Goal: Task Accomplishment & Management: Use online tool/utility

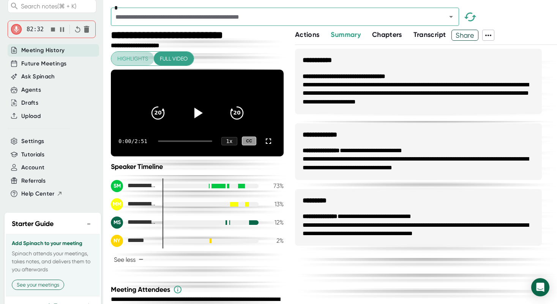
click at [137, 62] on span "Highlights" at bounding box center [132, 58] width 31 height 9
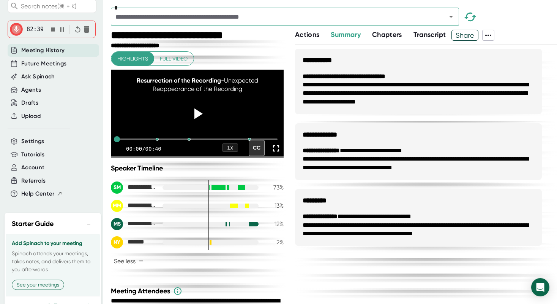
click at [169, 57] on span "Full video" at bounding box center [174, 58] width 28 height 9
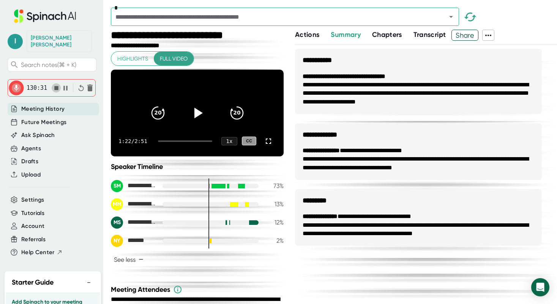
click at [55, 86] on icon "button" at bounding box center [56, 88] width 4 height 4
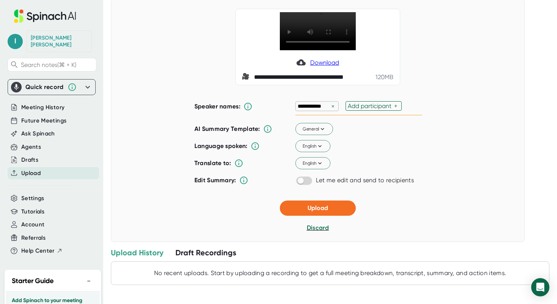
scroll to position [63, 0]
click at [298, 181] on input "checkbox" at bounding box center [301, 180] width 22 height 7
checkbox input "true"
click at [324, 128] on icon at bounding box center [322, 129] width 3 height 2
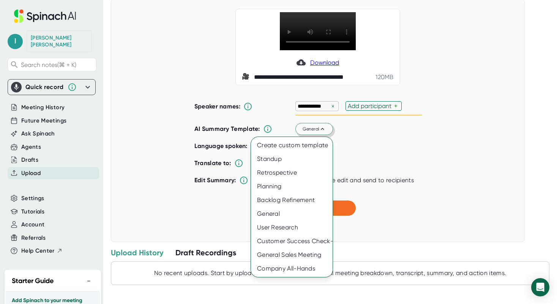
click at [367, 149] on div at bounding box center [278, 152] width 557 height 304
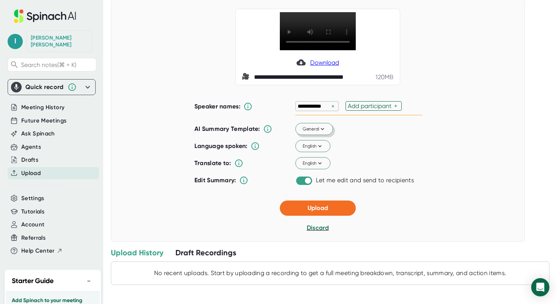
click at [358, 108] on div "Add participant" at bounding box center [371, 105] width 46 height 7
click at [365, 138] on div "English" at bounding box center [359, 146] width 127 height 16
click at [444, 111] on div "**********" at bounding box center [318, 120] width 414 height 242
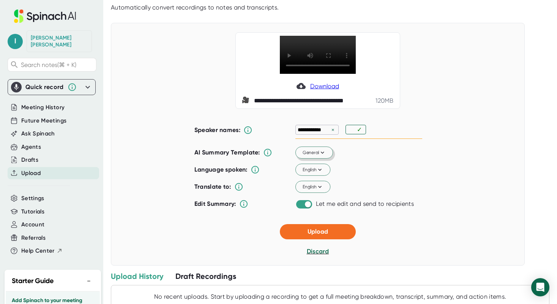
scroll to position [23, 0]
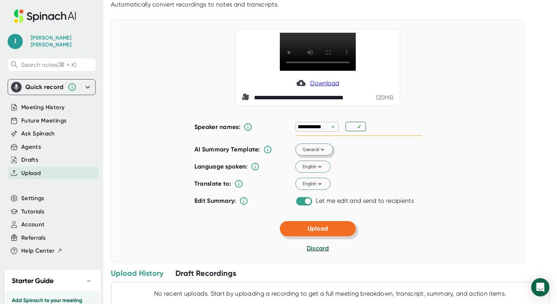
click at [316, 232] on span "Upload" at bounding box center [318, 228] width 21 height 7
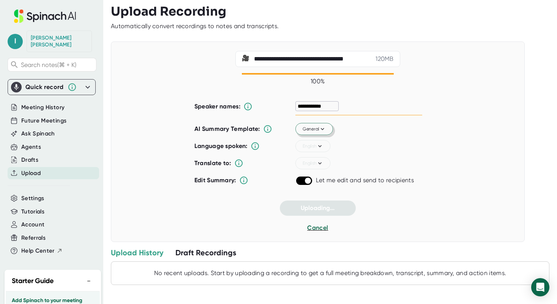
scroll to position [0, 0]
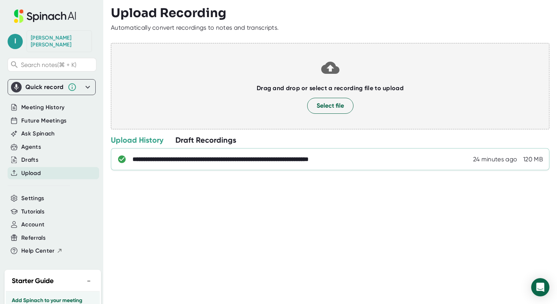
click at [426, 168] on div "**********" at bounding box center [330, 159] width 439 height 22
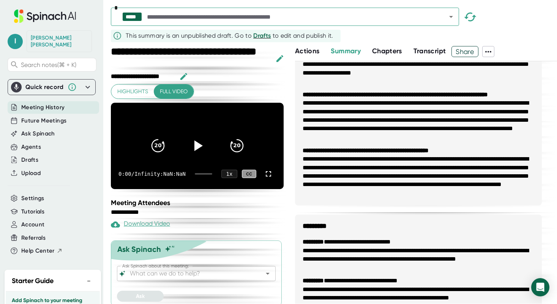
scroll to position [738, 0]
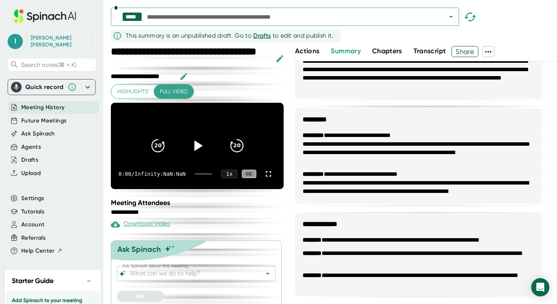
click at [383, 47] on span "Chapters" at bounding box center [387, 51] width 30 height 8
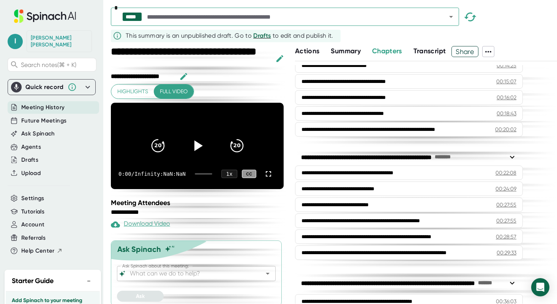
scroll to position [229, 0]
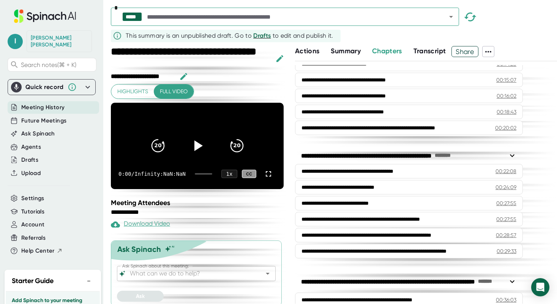
click at [426, 46] on button "Transcript" at bounding box center [430, 51] width 33 height 10
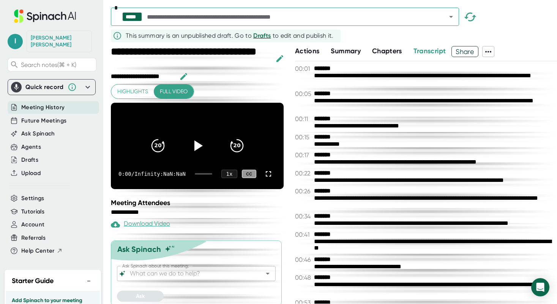
click at [307, 53] on span "Actions" at bounding box center [307, 51] width 24 height 8
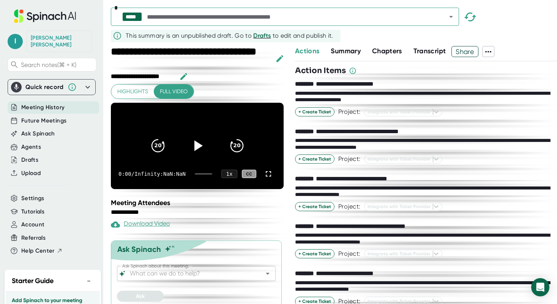
click at [348, 47] on span "Summary" at bounding box center [346, 51] width 30 height 8
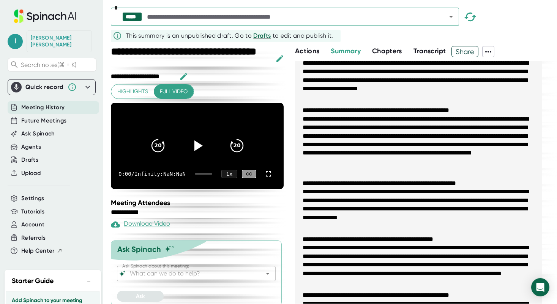
scroll to position [39, 0]
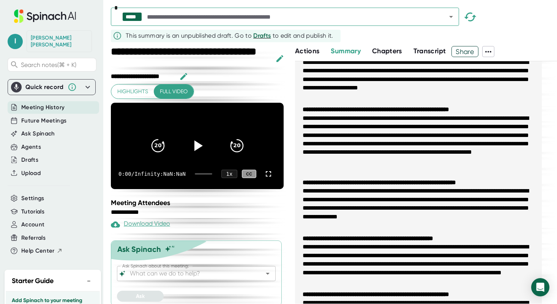
click at [136, 90] on span "Highlights" at bounding box center [132, 91] width 31 height 9
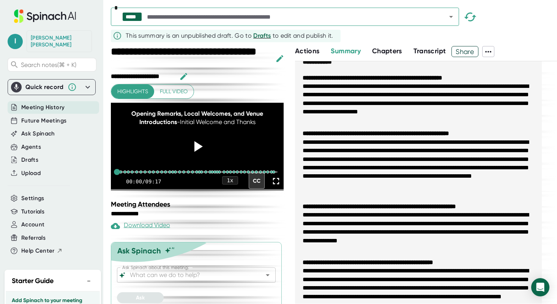
scroll to position [0, 0]
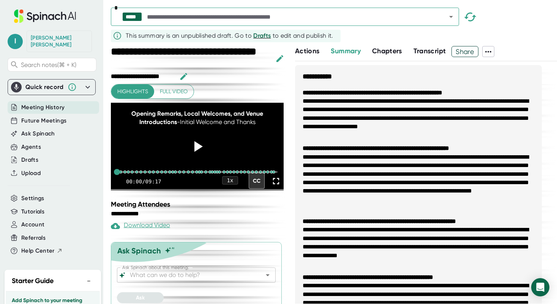
click at [44, 83] on div "Quick record" at bounding box center [44, 87] width 38 height 8
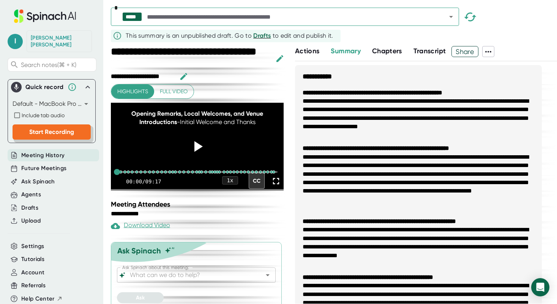
click at [48, 128] on span "Start Recording" at bounding box center [51, 131] width 45 height 7
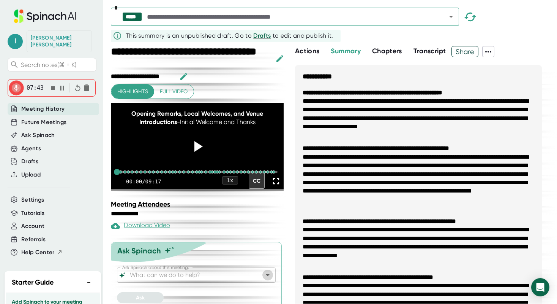
click at [268, 270] on icon "Open" at bounding box center [267, 274] width 9 height 9
click at [284, 200] on div "**********" at bounding box center [198, 208] width 175 height 17
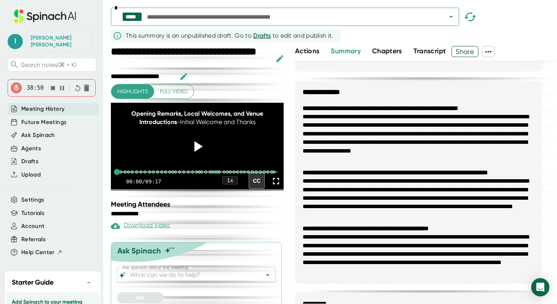
scroll to position [738, 0]
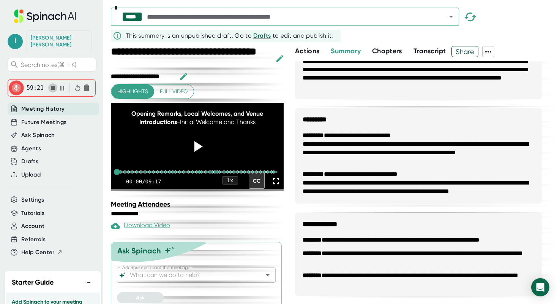
click at [52, 86] on icon "button" at bounding box center [53, 88] width 4 height 4
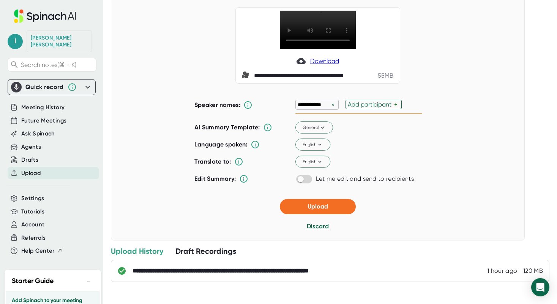
scroll to position [64, 0]
click at [302, 182] on input "checkbox" at bounding box center [301, 179] width 22 height 7
checkbox input "true"
click at [300, 205] on button "Upload" at bounding box center [318, 206] width 76 height 15
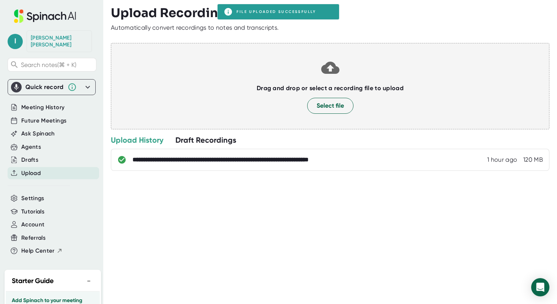
scroll to position [0, 0]
